Goal: Task Accomplishment & Management: Complete application form

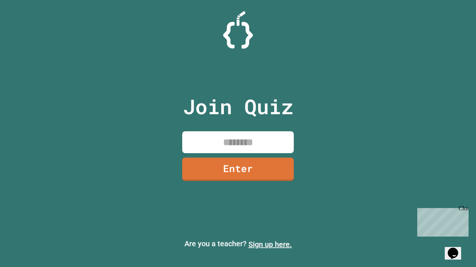
click at [270, 245] on link "Sign up here." at bounding box center [269, 244] width 43 height 9
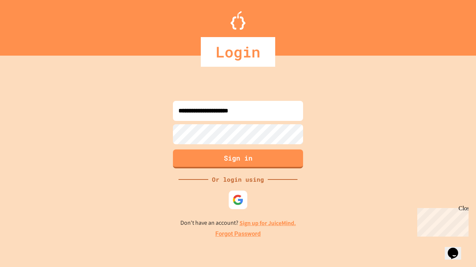
type input "**********"
